Goal: Task Accomplishment & Management: Complete application form

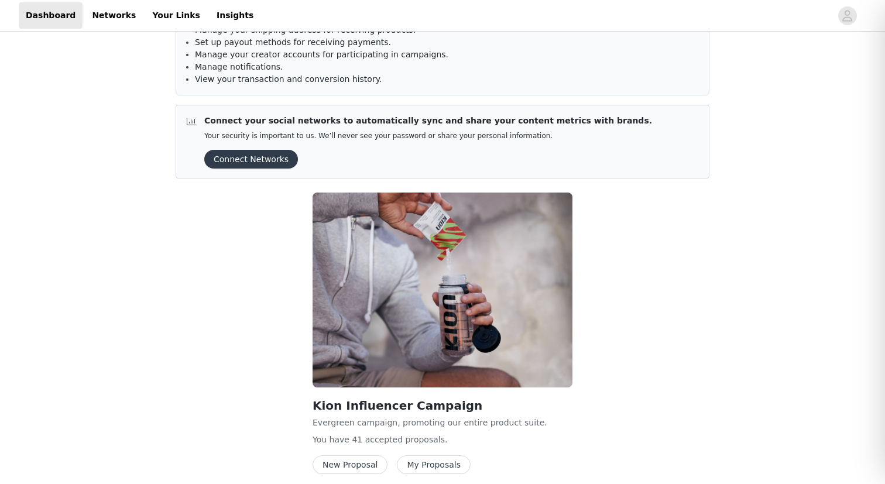
scroll to position [116, 0]
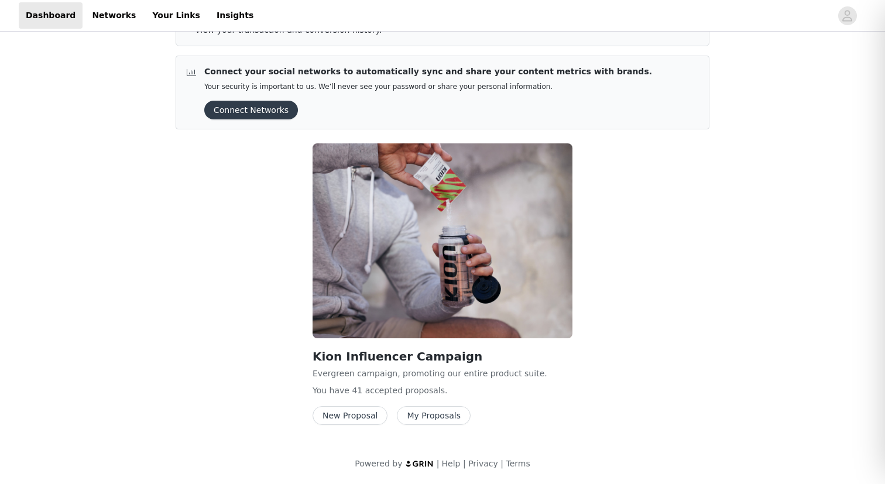
click at [357, 413] on button "New Proposal" at bounding box center [350, 415] width 75 height 19
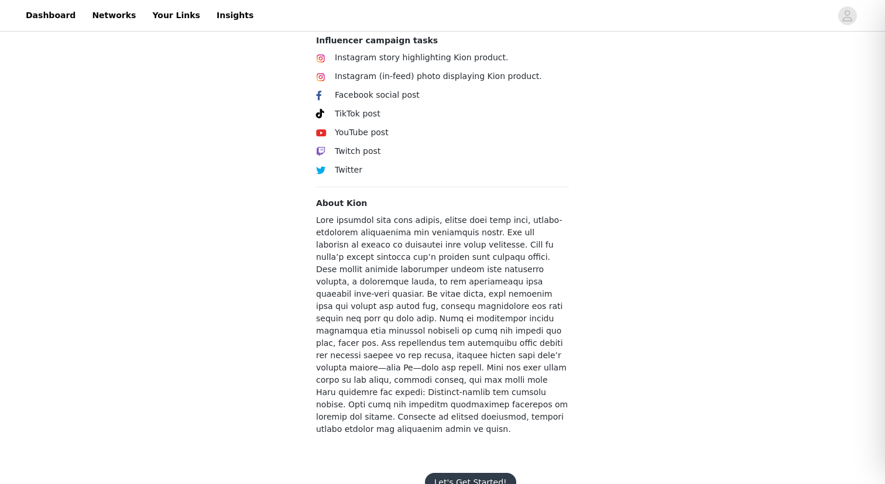
scroll to position [419, 0]
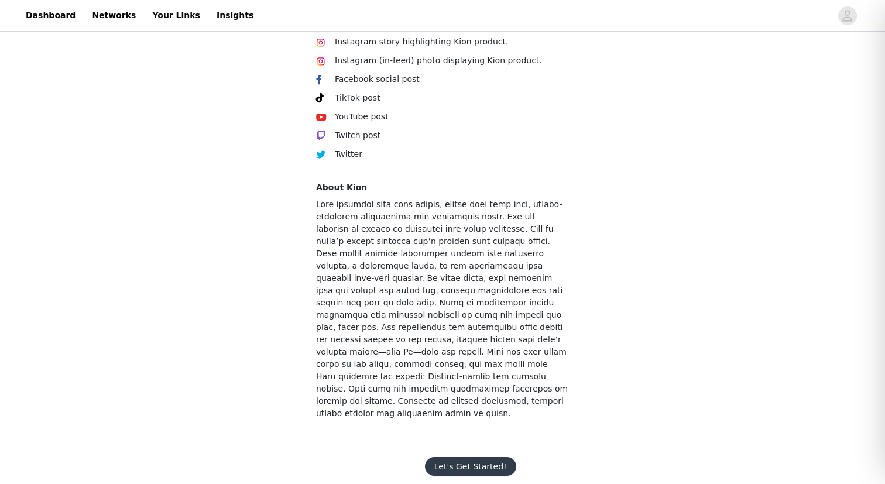
click at [464, 457] on button "Let's Get Started!" at bounding box center [470, 466] width 91 height 19
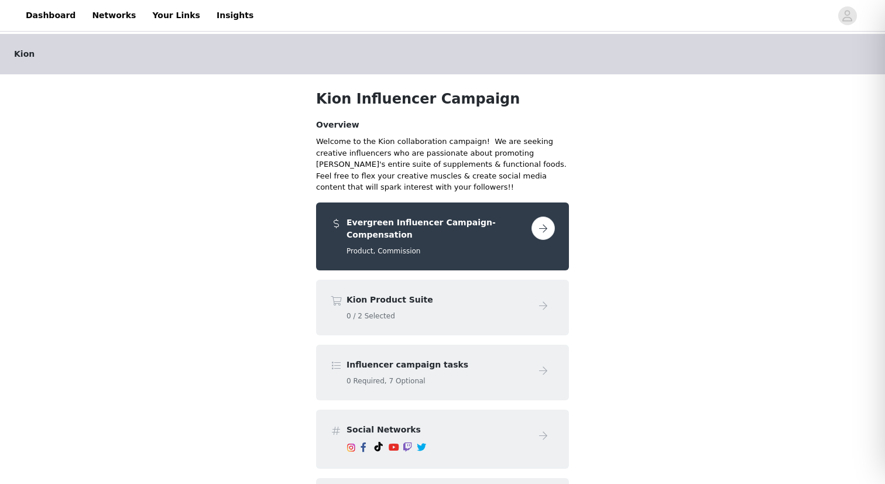
click at [416, 282] on div "Kion Product Suite 0 / 2 Selected" at bounding box center [442, 308] width 253 height 56
click at [541, 225] on button "button" at bounding box center [542, 228] width 23 height 23
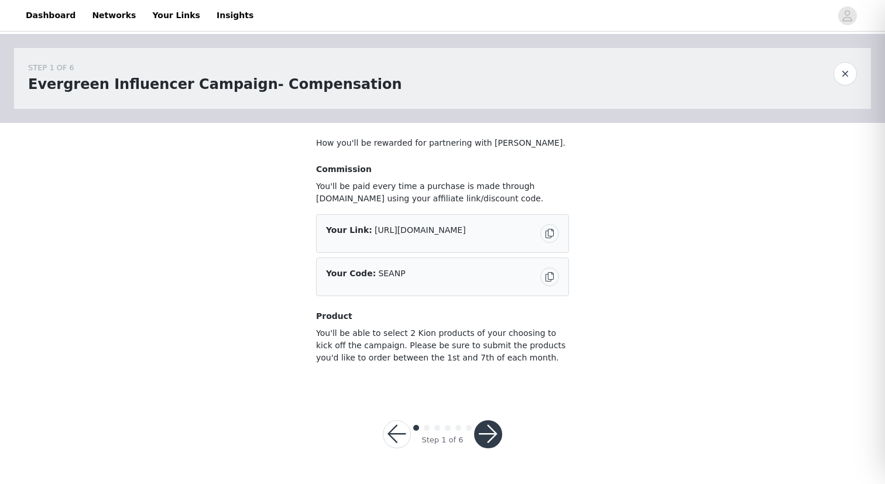
click at [501, 425] on div at bounding box center [488, 434] width 28 height 28
click at [495, 433] on button "button" at bounding box center [488, 434] width 28 height 28
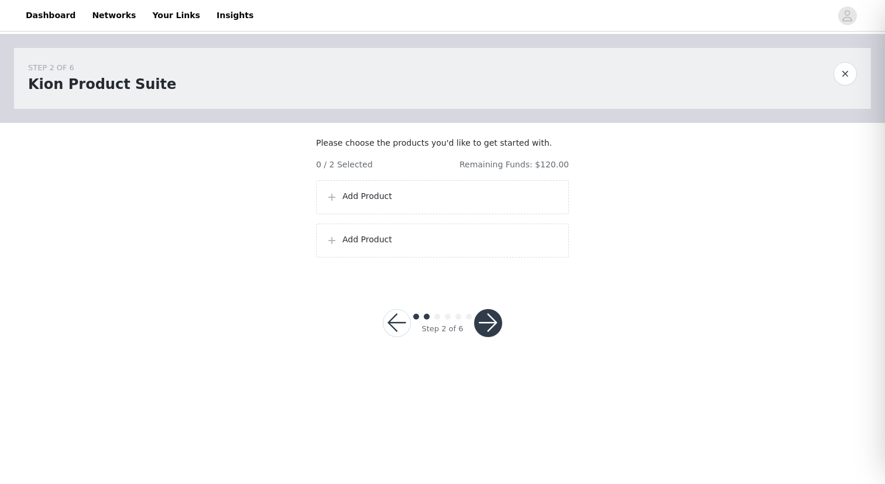
click at [424, 202] on p "Add Product" at bounding box center [450, 196] width 217 height 12
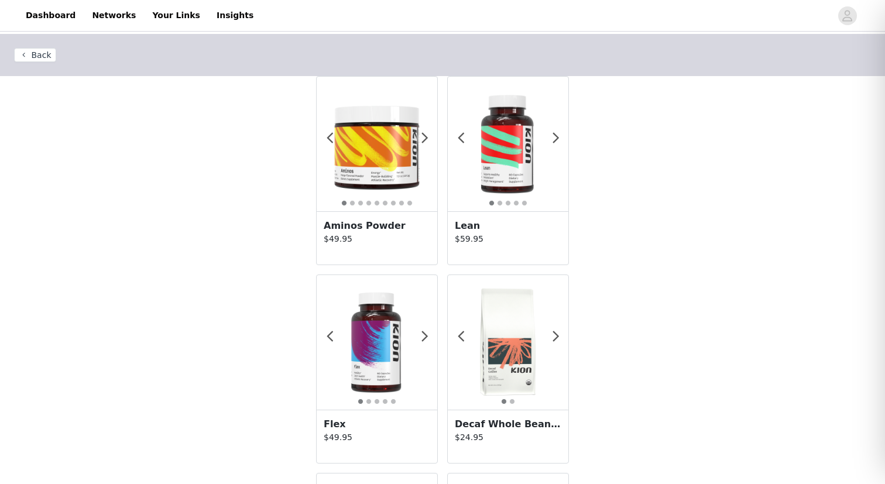
click at [394, 240] on p "$49.95" at bounding box center [377, 239] width 107 height 12
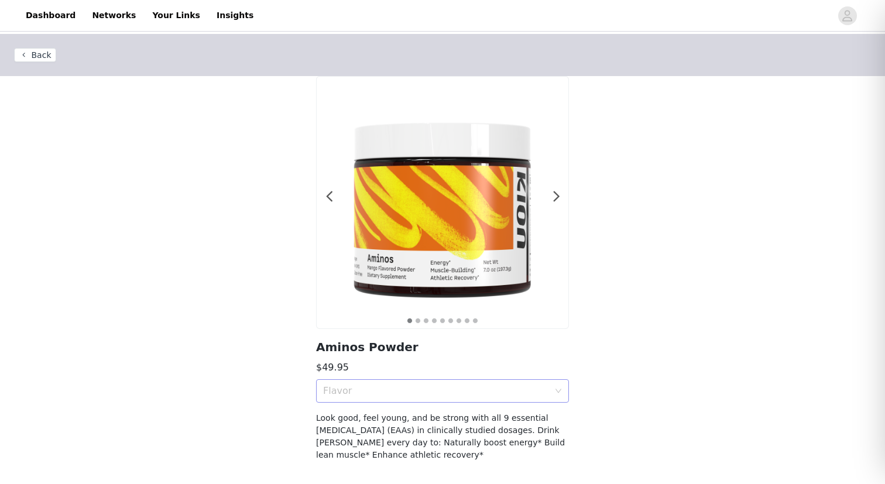
click at [437, 390] on div "Flavor" at bounding box center [436, 391] width 226 height 12
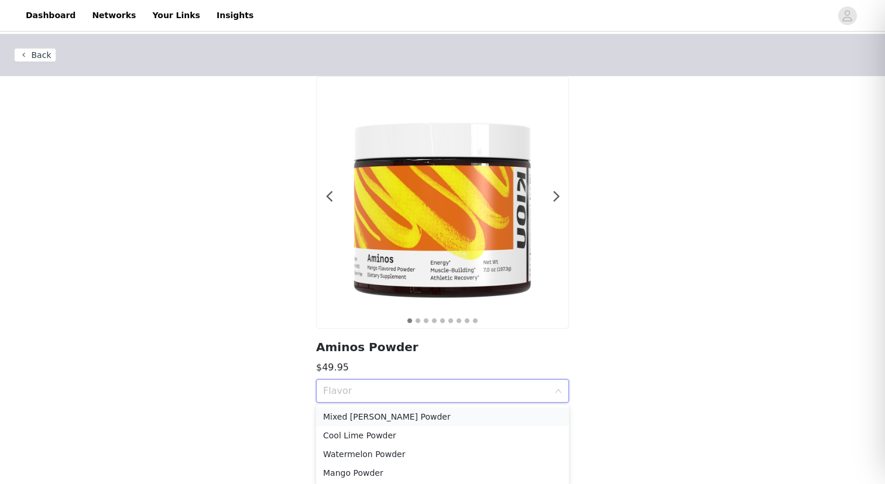
click at [419, 410] on div "Mixed [PERSON_NAME] Powder" at bounding box center [442, 416] width 239 height 13
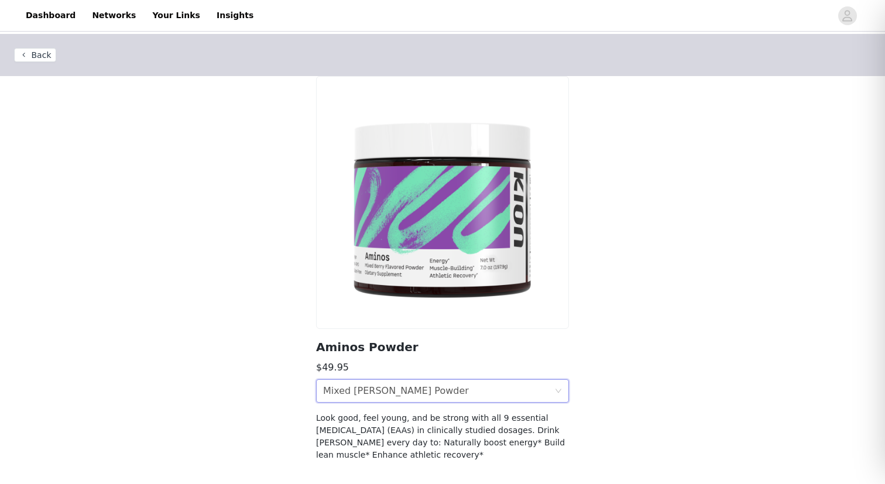
scroll to position [47, 0]
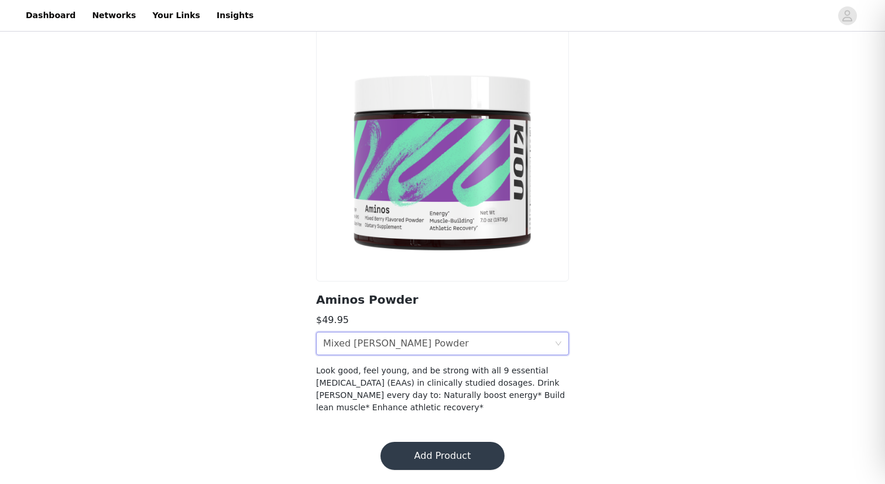
click at [437, 454] on button "Add Product" at bounding box center [442, 456] width 124 height 28
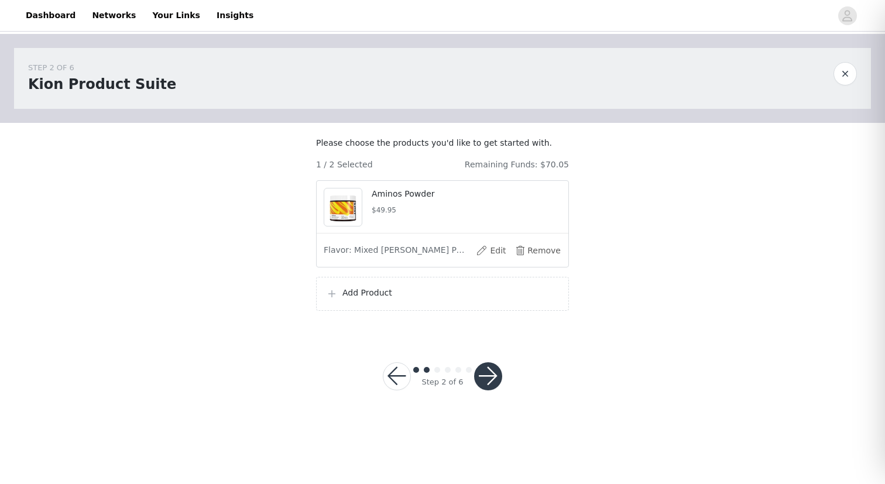
click at [418, 311] on div "Add Product" at bounding box center [442, 294] width 253 height 34
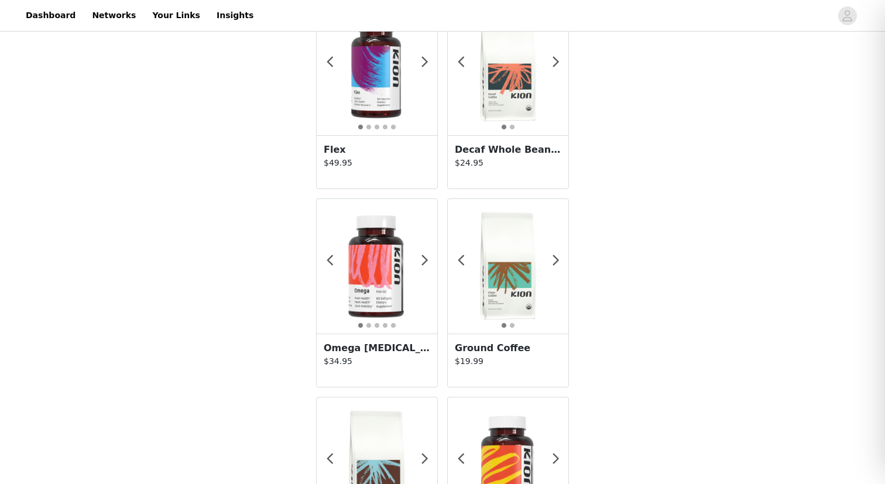
scroll to position [225, 0]
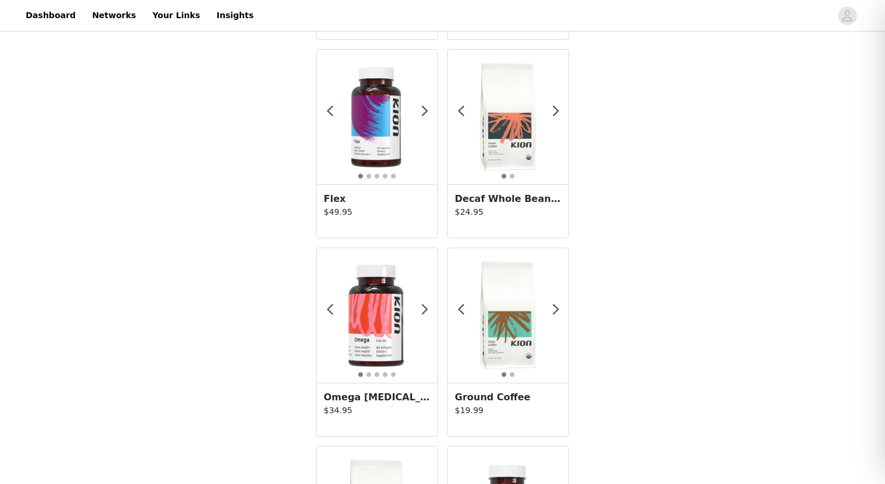
click at [485, 410] on p "$19.99" at bounding box center [508, 410] width 107 height 12
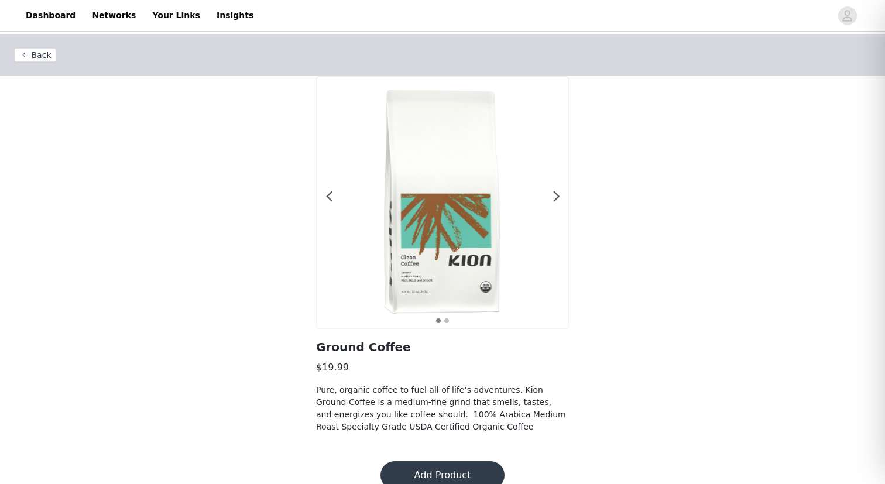
scroll to position [19, 0]
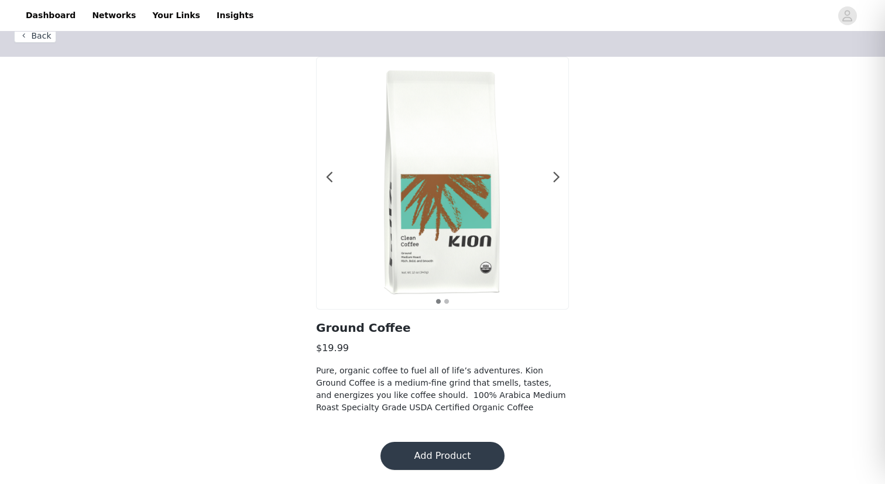
click at [438, 447] on button "Add Product" at bounding box center [442, 456] width 124 height 28
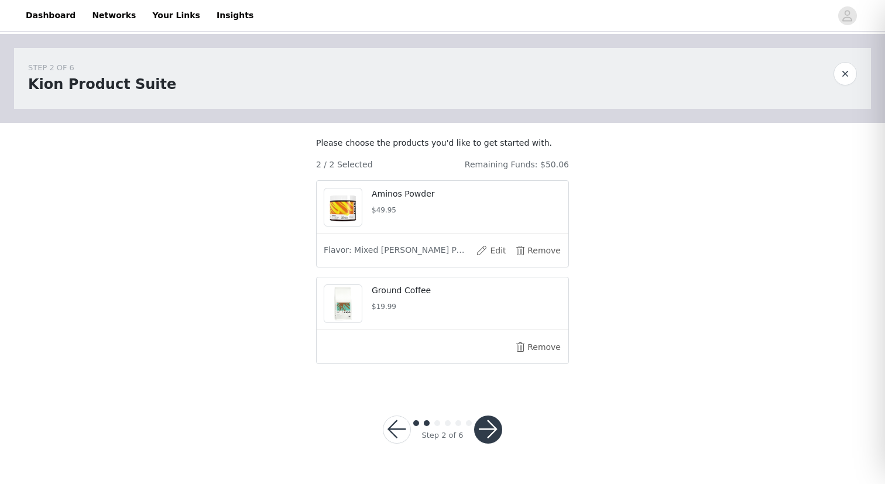
click at [488, 437] on button "button" at bounding box center [488, 430] width 28 height 28
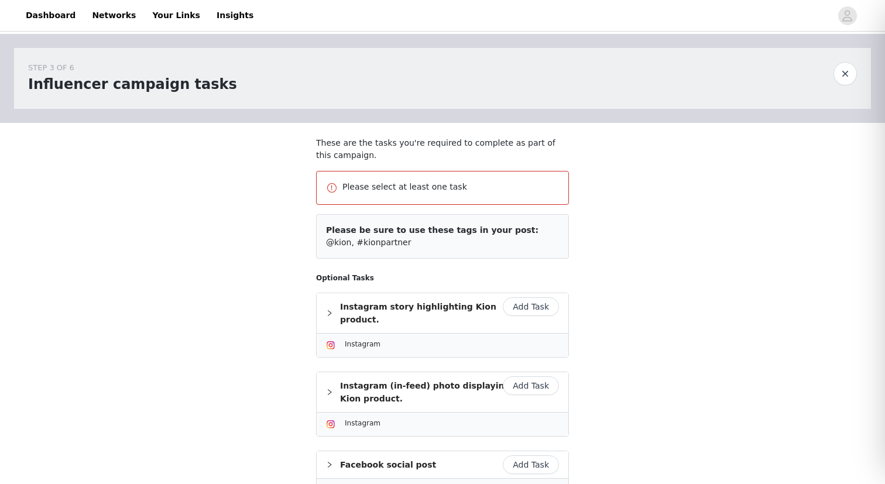
click at [537, 308] on button "Add Task" at bounding box center [531, 306] width 56 height 19
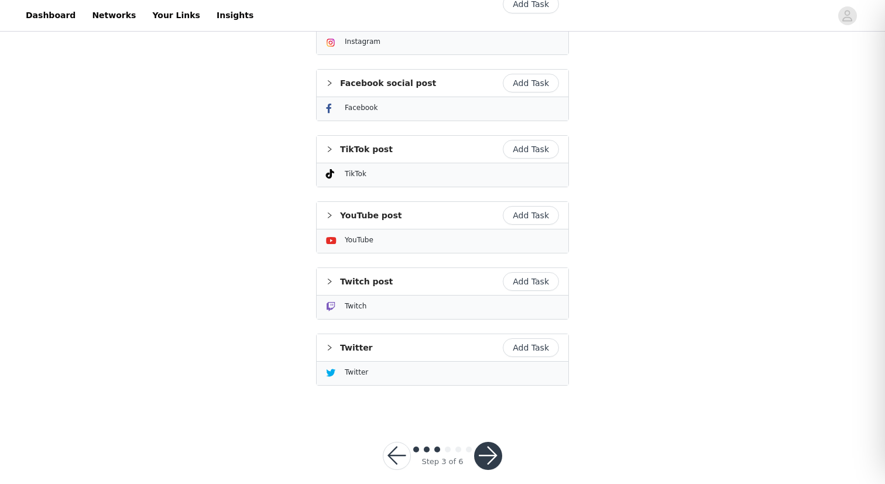
scroll to position [400, 0]
click at [486, 441] on button "button" at bounding box center [488, 455] width 28 height 28
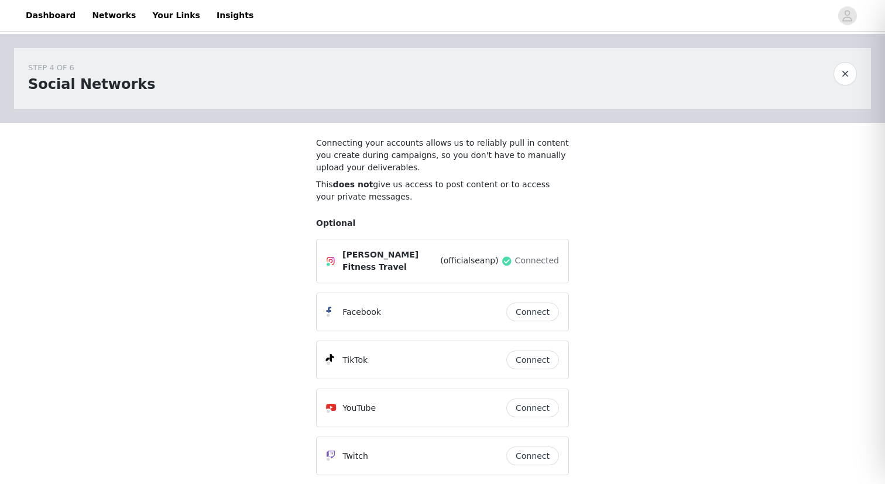
scroll to position [146, 0]
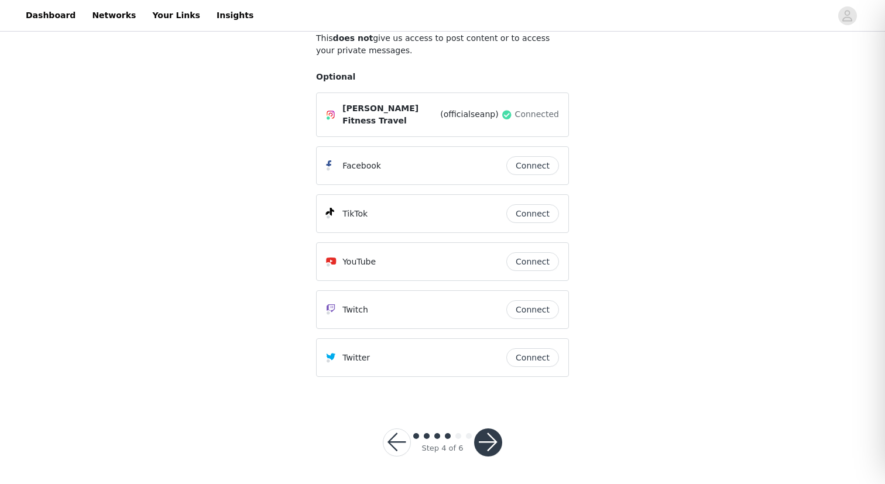
click at [486, 442] on button "button" at bounding box center [488, 442] width 28 height 28
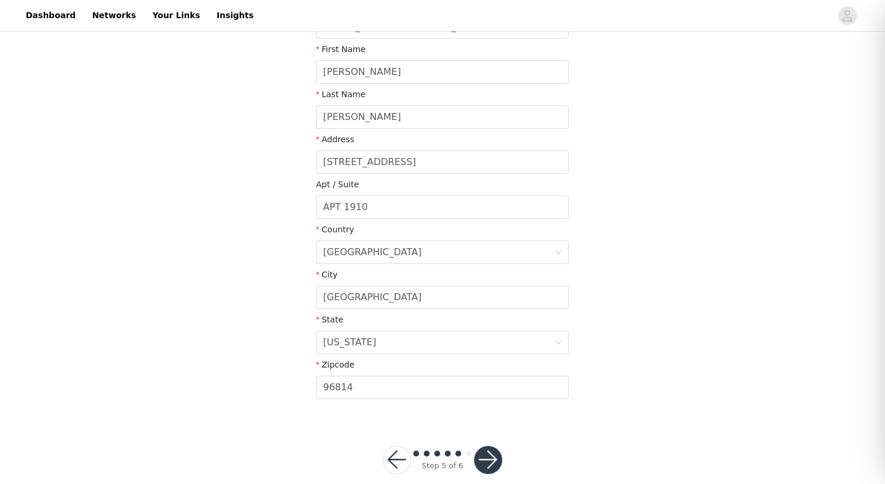
scroll to position [238, 0]
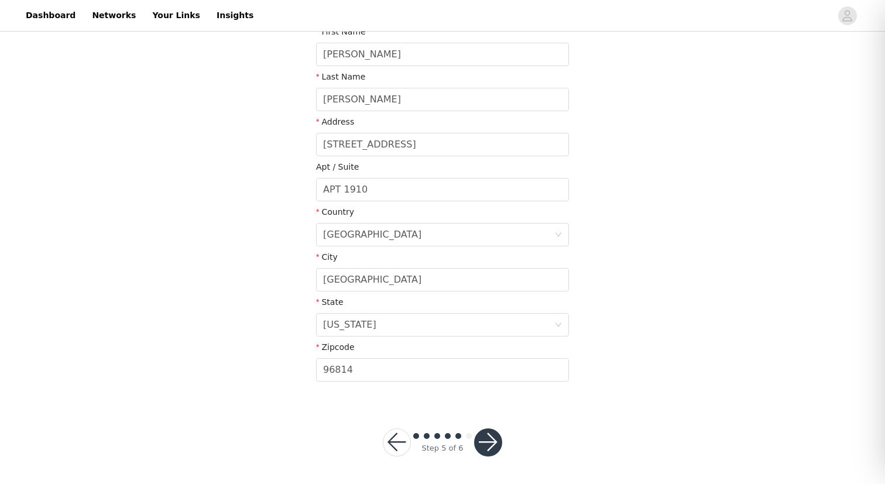
click at [492, 438] on button "button" at bounding box center [488, 442] width 28 height 28
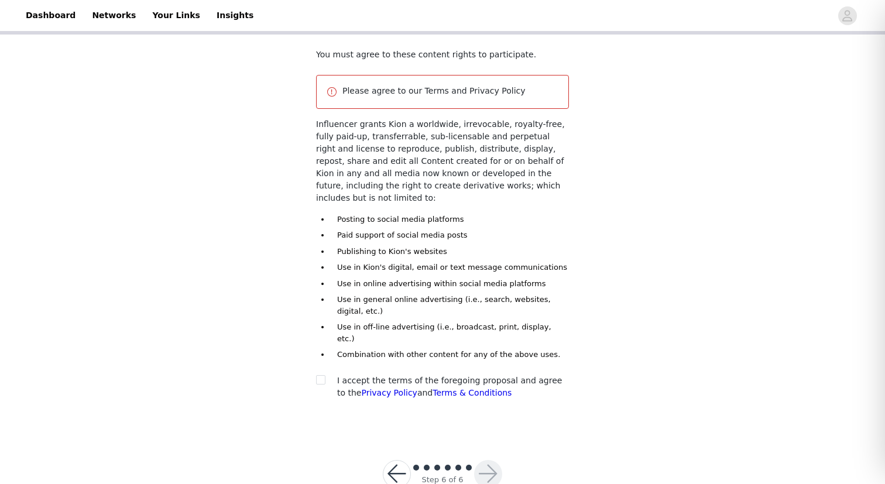
scroll to position [97, 0]
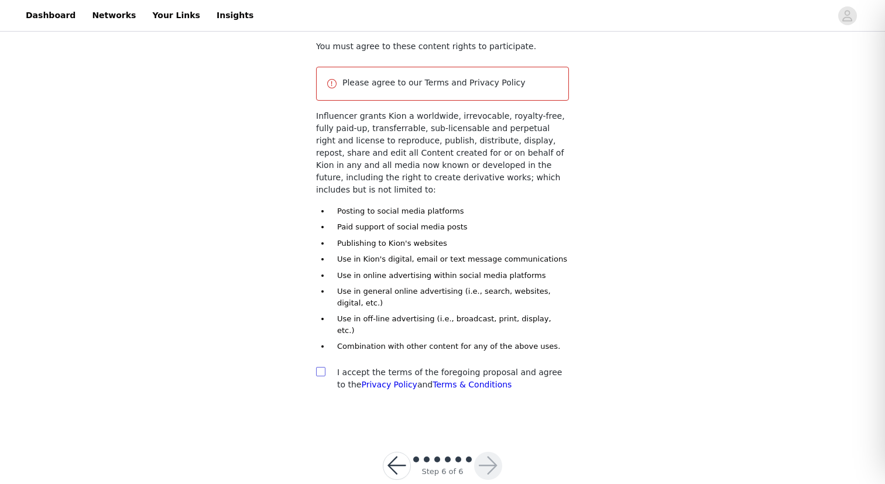
click at [321, 367] on input "checkbox" at bounding box center [320, 371] width 8 height 8
checkbox input "true"
click at [485, 452] on button "button" at bounding box center [488, 466] width 28 height 28
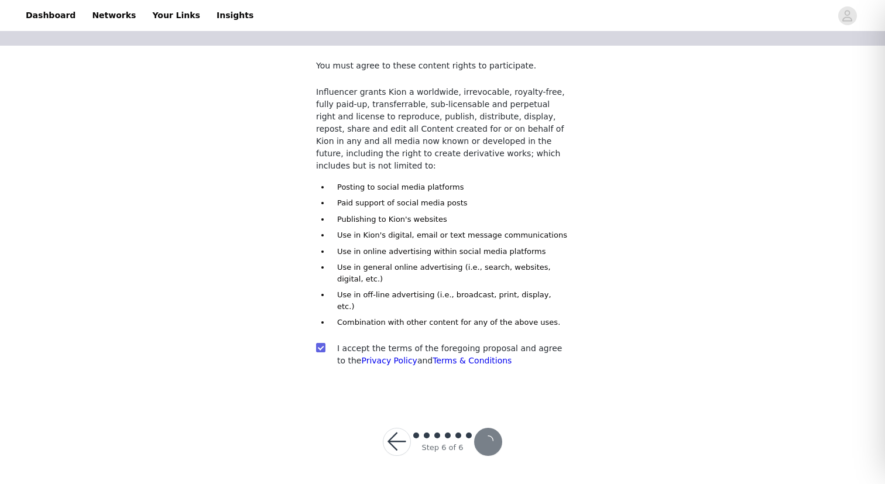
scroll to position [53, 0]
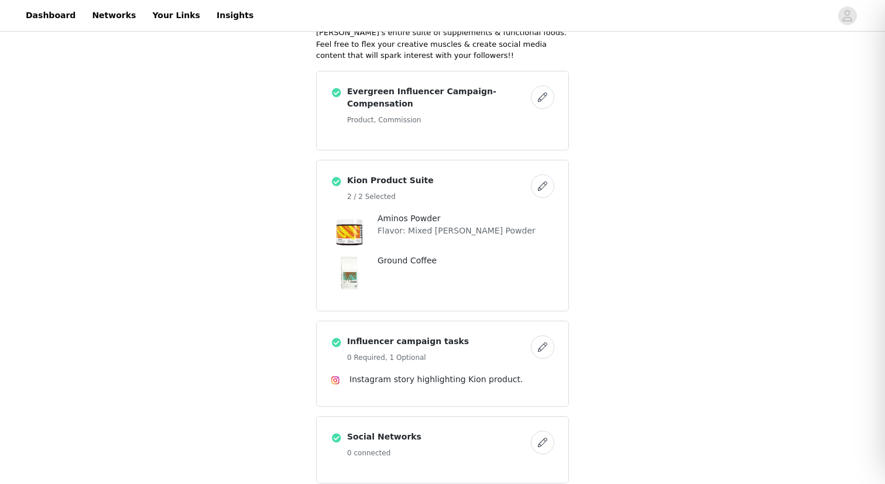
scroll to position [399, 0]
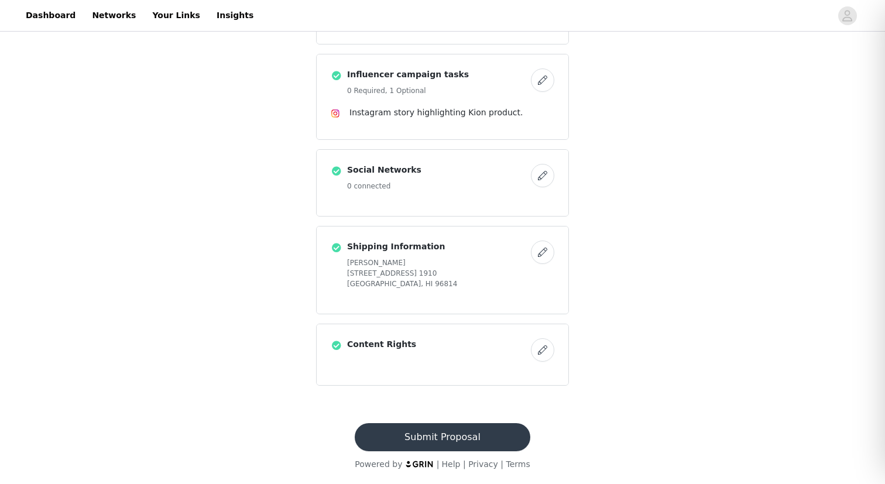
click at [425, 438] on button "Submit Proposal" at bounding box center [442, 437] width 175 height 28
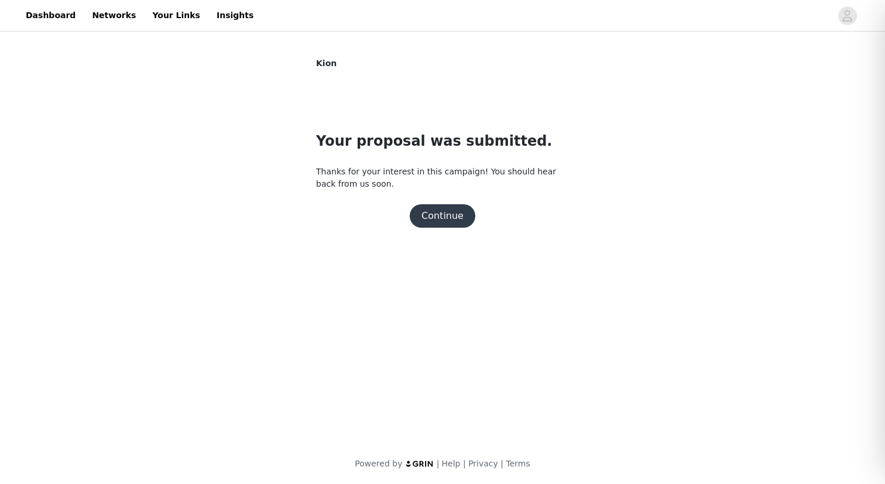
click at [430, 210] on button "Continue" at bounding box center [443, 215] width 66 height 23
